Goal: Information Seeking & Learning: Learn about a topic

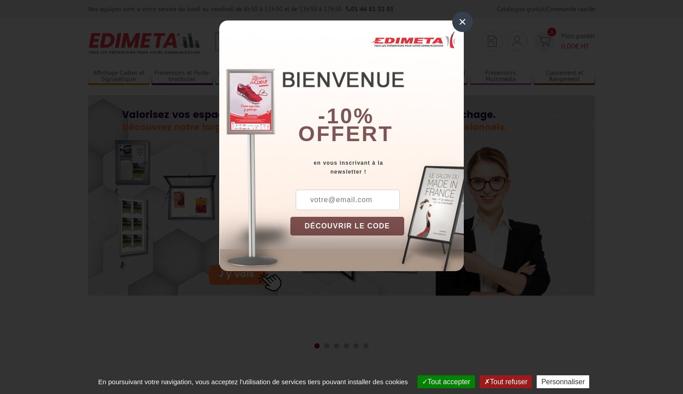
click at [469, 14] on div "×" at bounding box center [462, 22] width 20 height 20
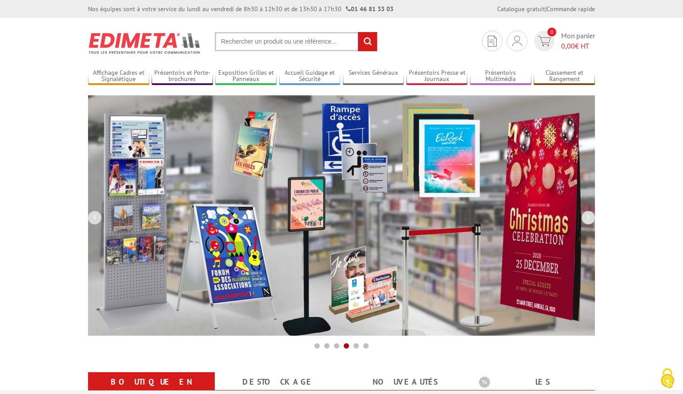
click at [261, 41] on input "text" at bounding box center [296, 41] width 163 height 19
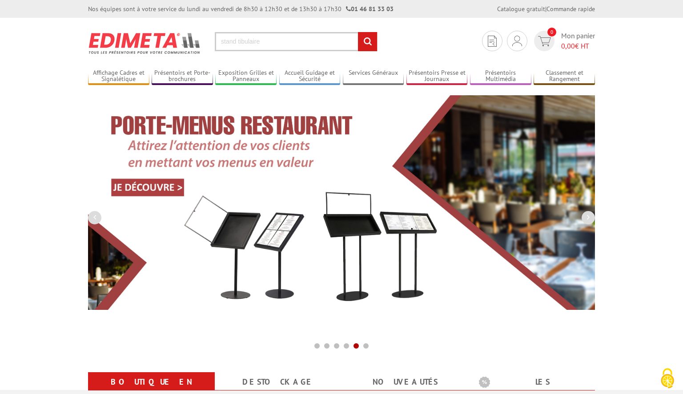
type input "stand tibulaire"
click at [358, 32] on input "rechercher" at bounding box center [367, 41] width 19 height 19
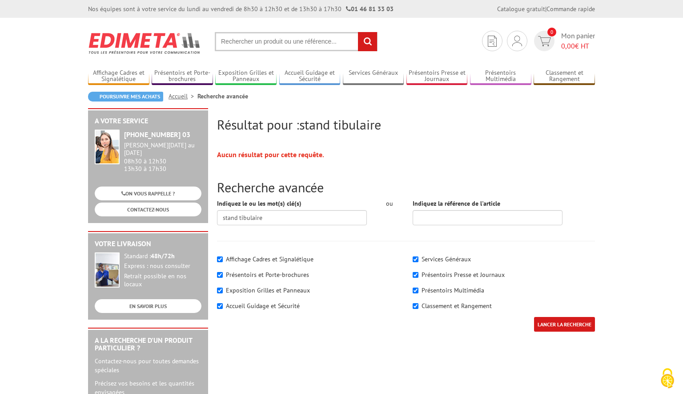
click at [263, 43] on input "text" at bounding box center [296, 41] width 163 height 19
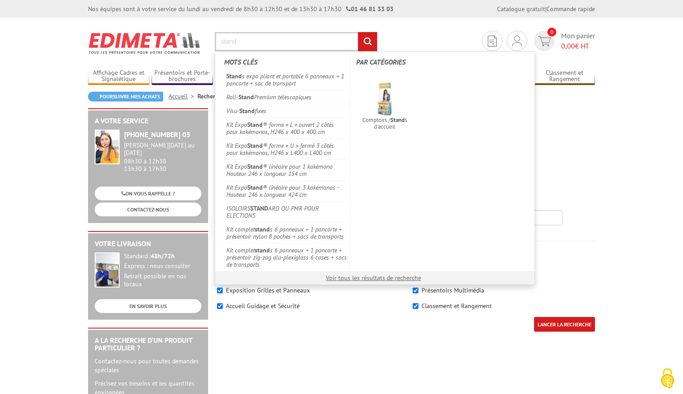
type input "stand"
click at [358, 32] on input "rechercher" at bounding box center [367, 41] width 19 height 19
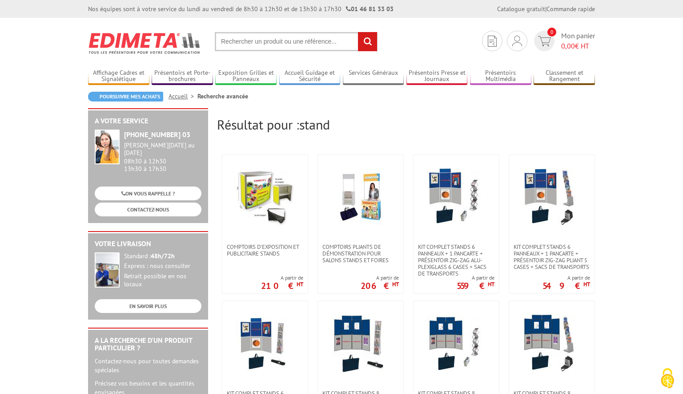
click at [260, 44] on input "text" at bounding box center [296, 41] width 163 height 19
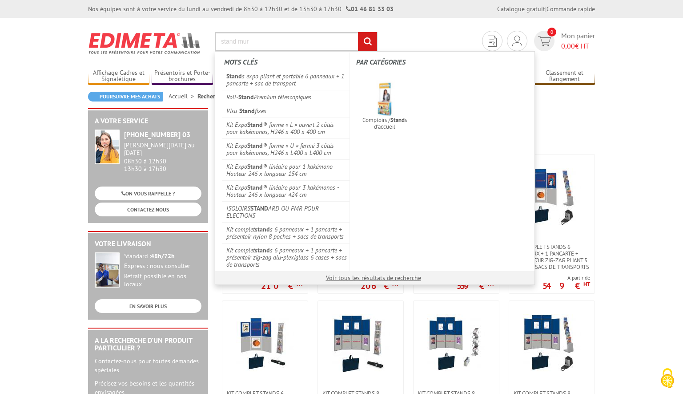
type input "stand mur"
click at [358, 32] on input "rechercher" at bounding box center [367, 41] width 19 height 19
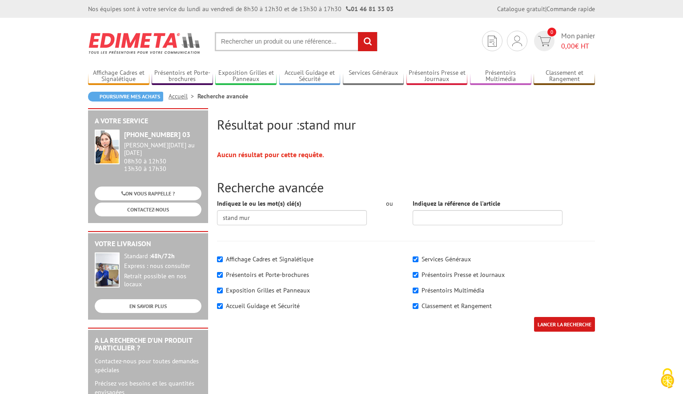
click at [268, 46] on input "text" at bounding box center [296, 41] width 163 height 19
click at [265, 42] on input "text" at bounding box center [296, 41] width 163 height 19
click at [232, 43] on input "text" at bounding box center [296, 41] width 163 height 19
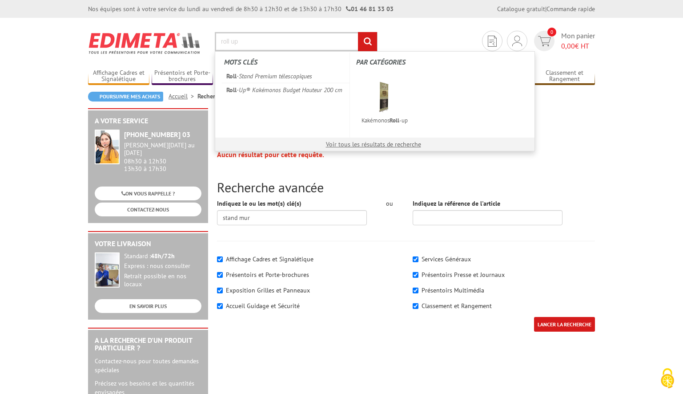
type input "roll up"
click at [358, 32] on input "rechercher" at bounding box center [367, 41] width 19 height 19
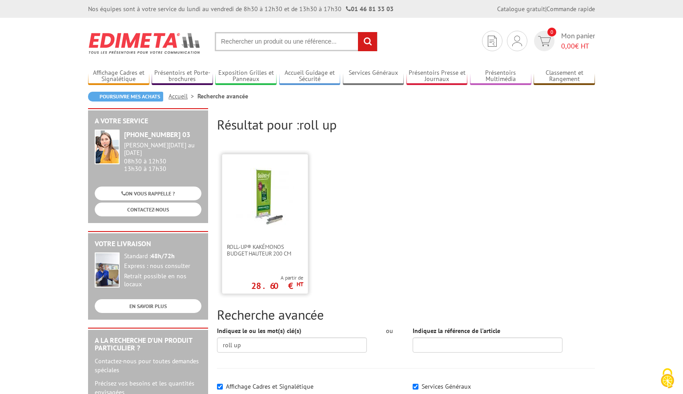
click at [256, 210] on img at bounding box center [265, 197] width 58 height 58
